Goal: Understand process/instructions: Learn how to perform a task or action

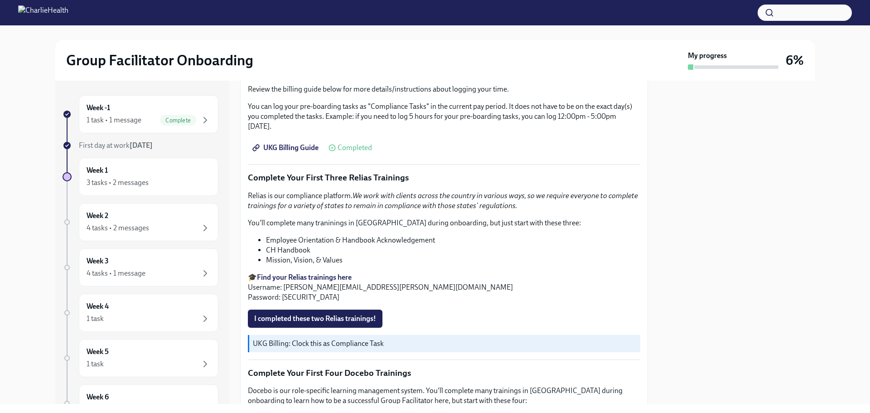
scroll to position [1042, 0]
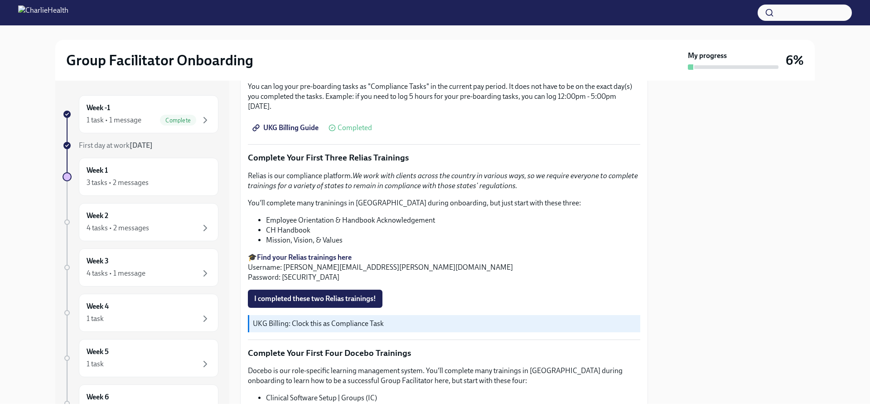
click at [291, 273] on p "🎓 Find your Relias trainings here Username: [PERSON_NAME][EMAIL_ADDRESS][PERSON…" at bounding box center [444, 267] width 392 height 30
copy p "ch1234"
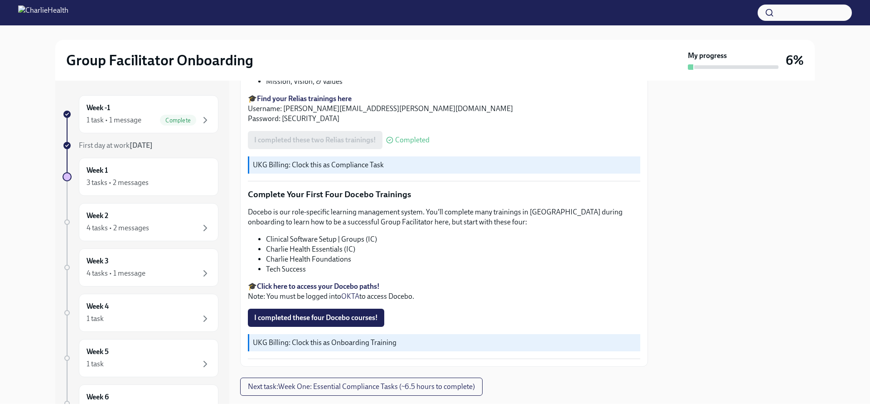
scroll to position [1218, 0]
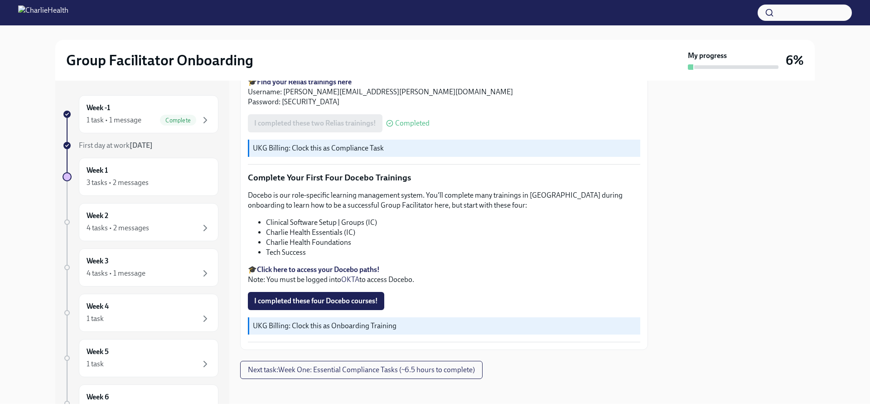
click at [344, 265] on strong "Click here to access your Docebo paths!" at bounding box center [318, 269] width 123 height 9
